Goal: Task Accomplishment & Management: Complete application form

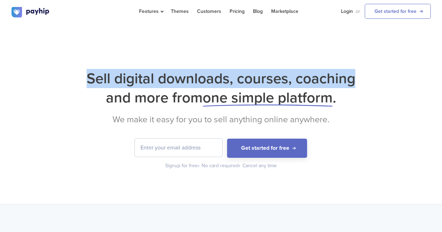
drag, startPoint x: 58, startPoint y: 71, endPoint x: 366, endPoint y: 73, distance: 307.9
click at [369, 71] on h1 "Sell digital downloads, courses, coaching and more from one simple platform ." at bounding box center [221, 88] width 419 height 38
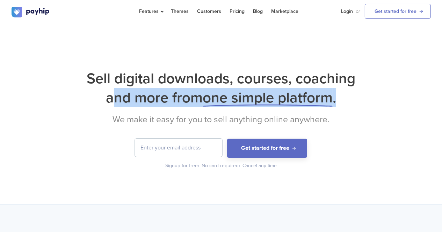
drag, startPoint x: 224, startPoint y: 117, endPoint x: 403, endPoint y: 99, distance: 179.6
click at [403, 99] on h1 "Sell digital downloads, courses, coaching and more from one simple platform ." at bounding box center [221, 88] width 419 height 38
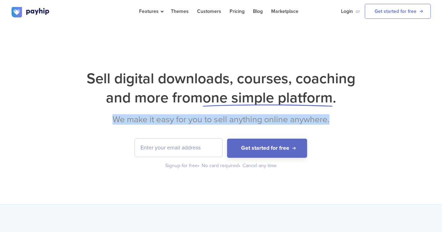
drag, startPoint x: 49, startPoint y: 119, endPoint x: 342, endPoint y: 122, distance: 293.5
click at [342, 122] on h2 "We make it easy for you to sell anything online anywhere." at bounding box center [221, 119] width 419 height 10
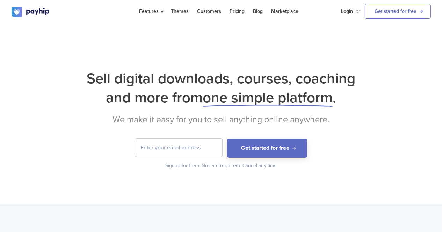
drag, startPoint x: 357, startPoint y: 172, endPoint x: 324, endPoint y: 171, distance: 33.9
click at [357, 172] on div "Sell digital downloads, courses, coaching and more from one simple platform . W…" at bounding box center [221, 114] width 442 height 181
click at [185, 135] on div "Sell digital downloads, courses, coaching and more from one simple platform . W…" at bounding box center [221, 119] width 419 height 101
click at [179, 147] on input "email" at bounding box center [178, 148] width 87 height 18
drag, startPoint x: 214, startPoint y: 147, endPoint x: 72, endPoint y: 130, distance: 143.1
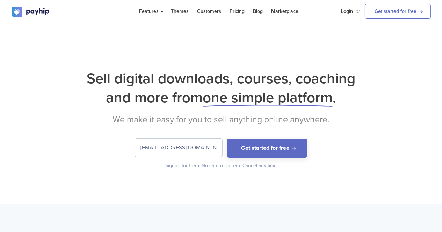
click at [72, 131] on div "Sell digital downloads, courses, coaching and more from one simple platform . W…" at bounding box center [221, 119] width 419 height 101
type input "[EMAIL_ADDRESS][DOMAIN_NAME]"
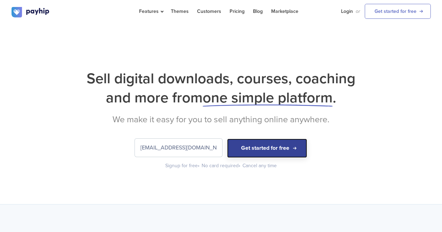
click at [265, 140] on button "Get started for free" at bounding box center [267, 148] width 80 height 19
